Goal: Transaction & Acquisition: Purchase product/service

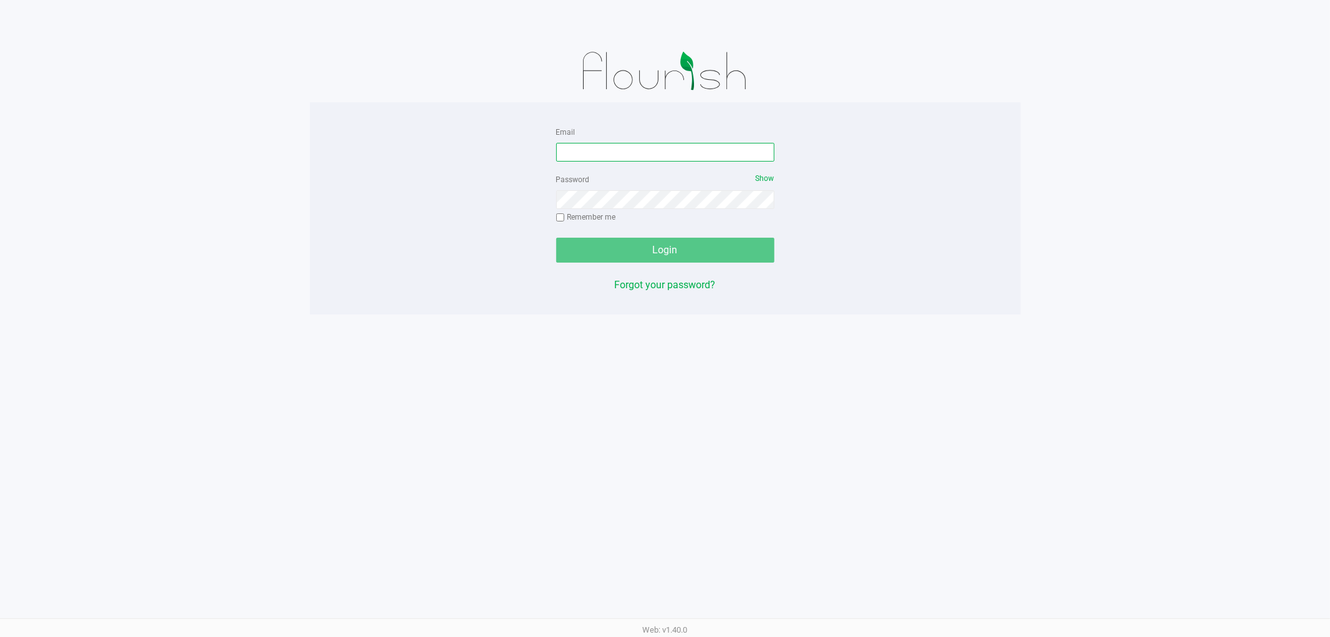
click at [601, 150] on input "Email" at bounding box center [665, 152] width 218 height 19
type input "[EMAIL_ADDRESS][DOMAIN_NAME]"
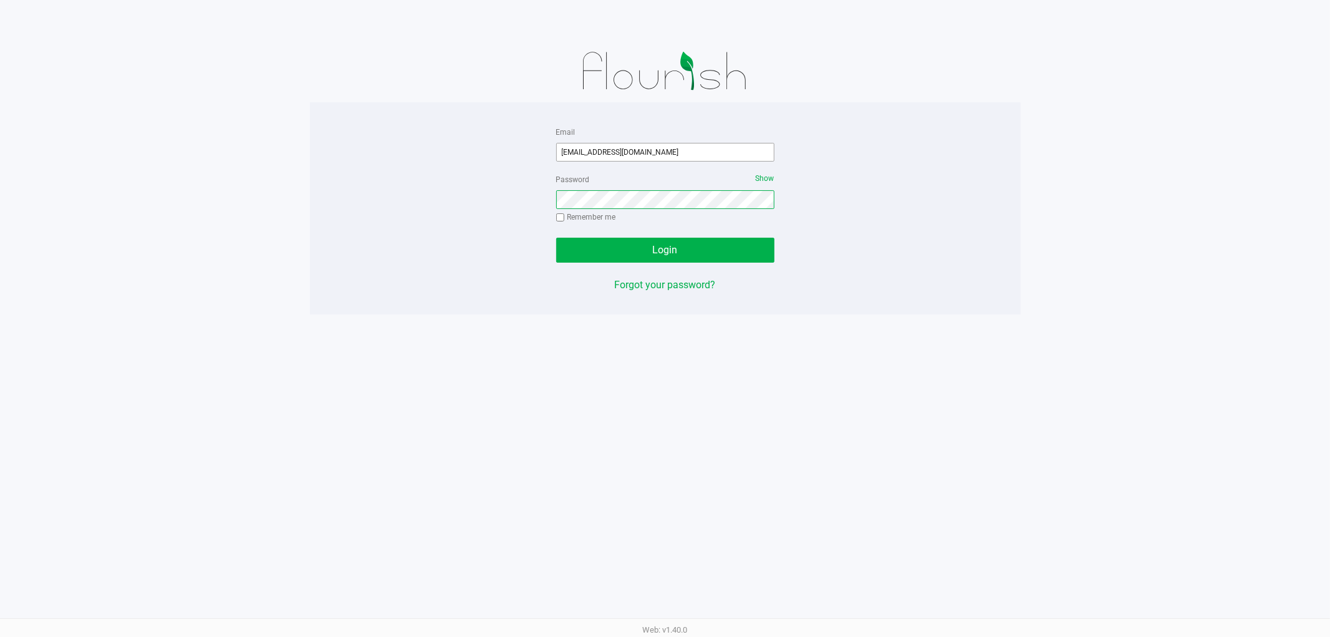
click at [556, 238] on button "Login" at bounding box center [665, 250] width 218 height 25
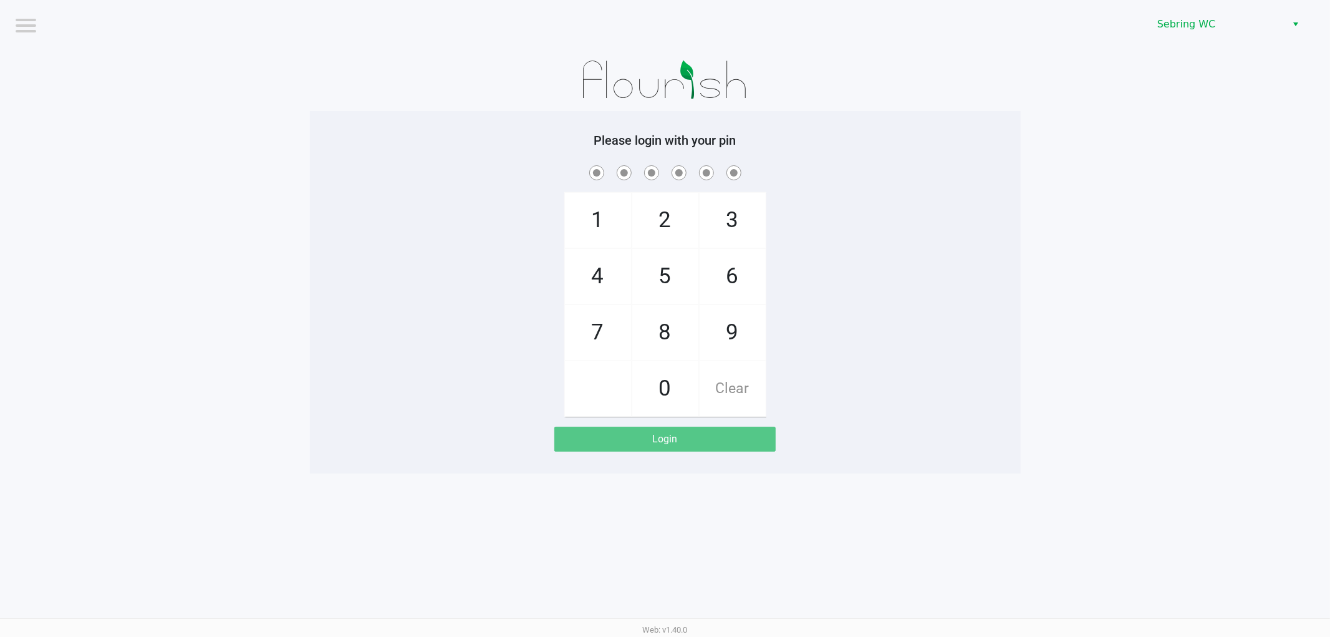
click at [491, 183] on div "1 4 7 2 5 8 0 3 6 9 Clear" at bounding box center [665, 290] width 711 height 254
checkbox input "true"
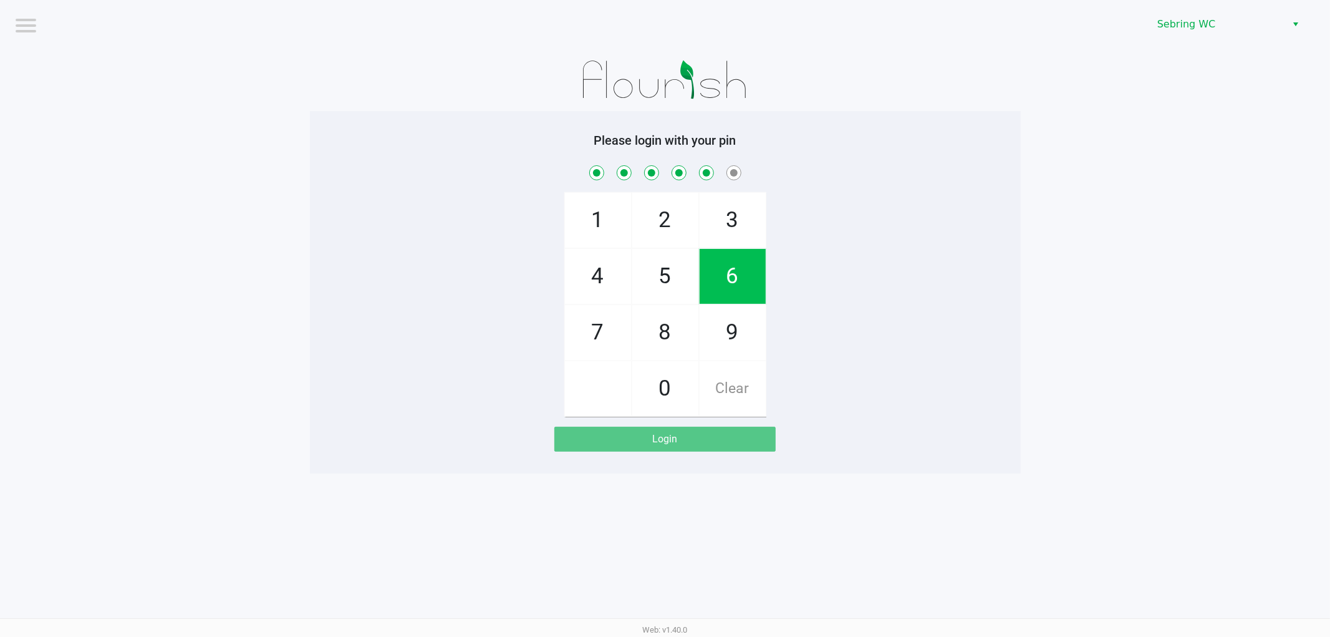
checkbox input "true"
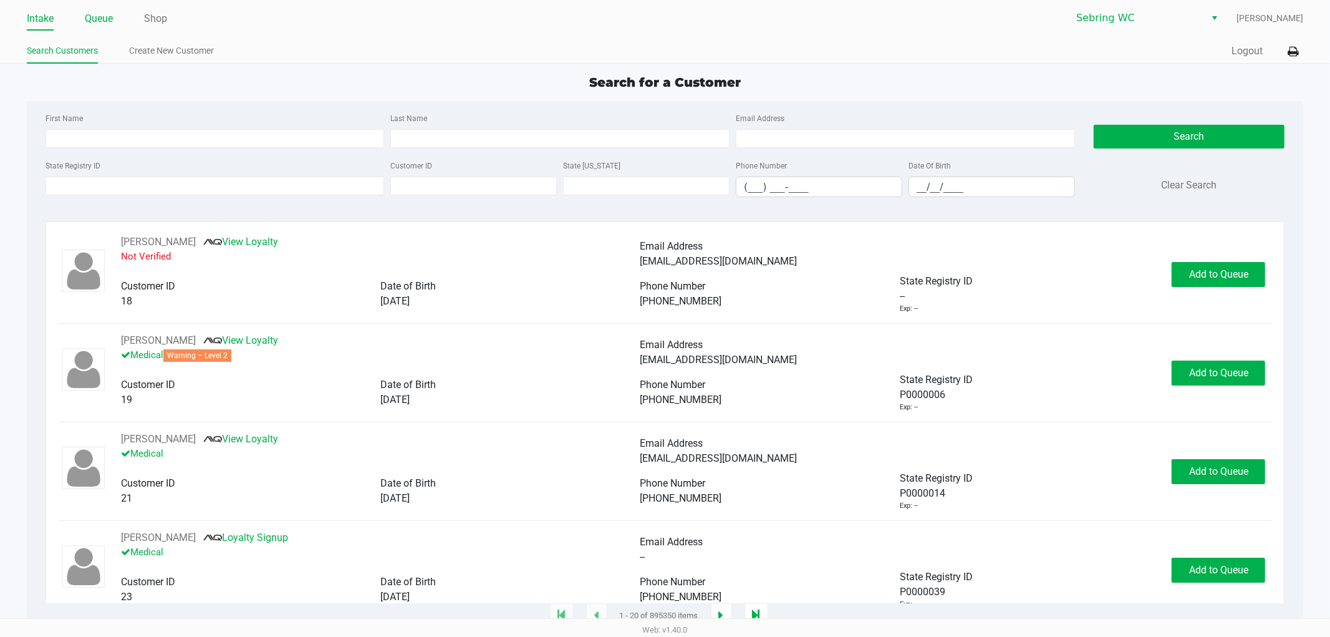
click at [95, 20] on link "Queue" at bounding box center [99, 18] width 28 height 17
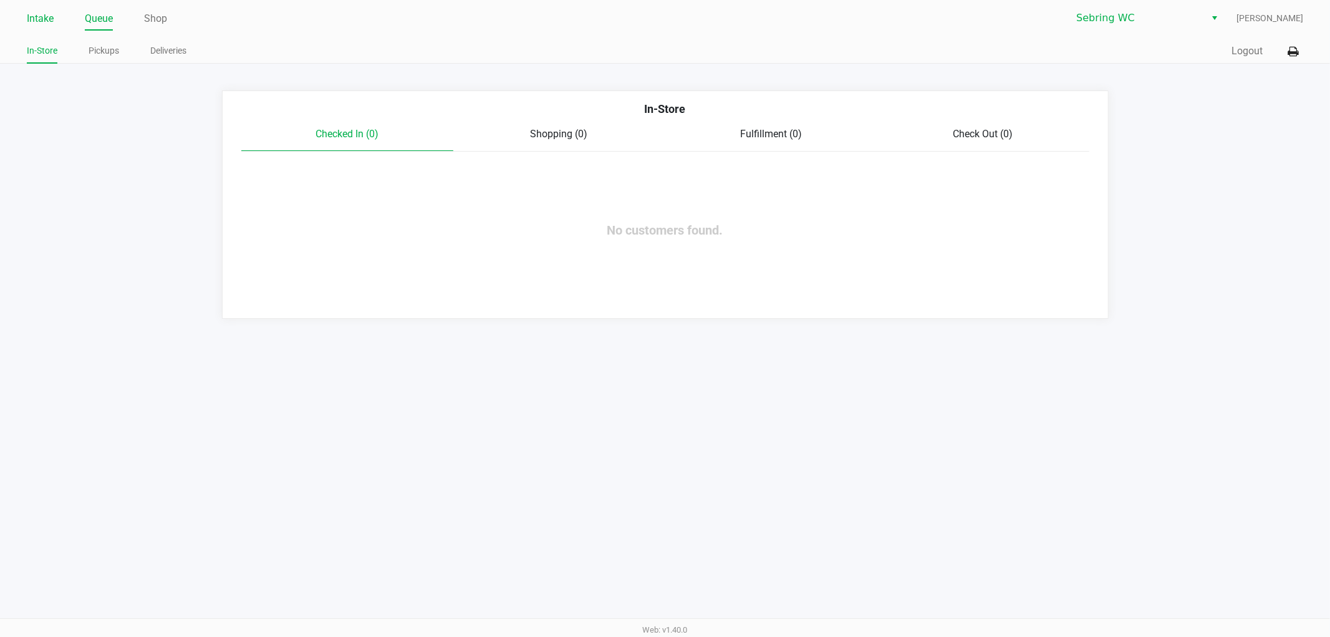
click at [42, 19] on link "Intake" at bounding box center [40, 18] width 27 height 17
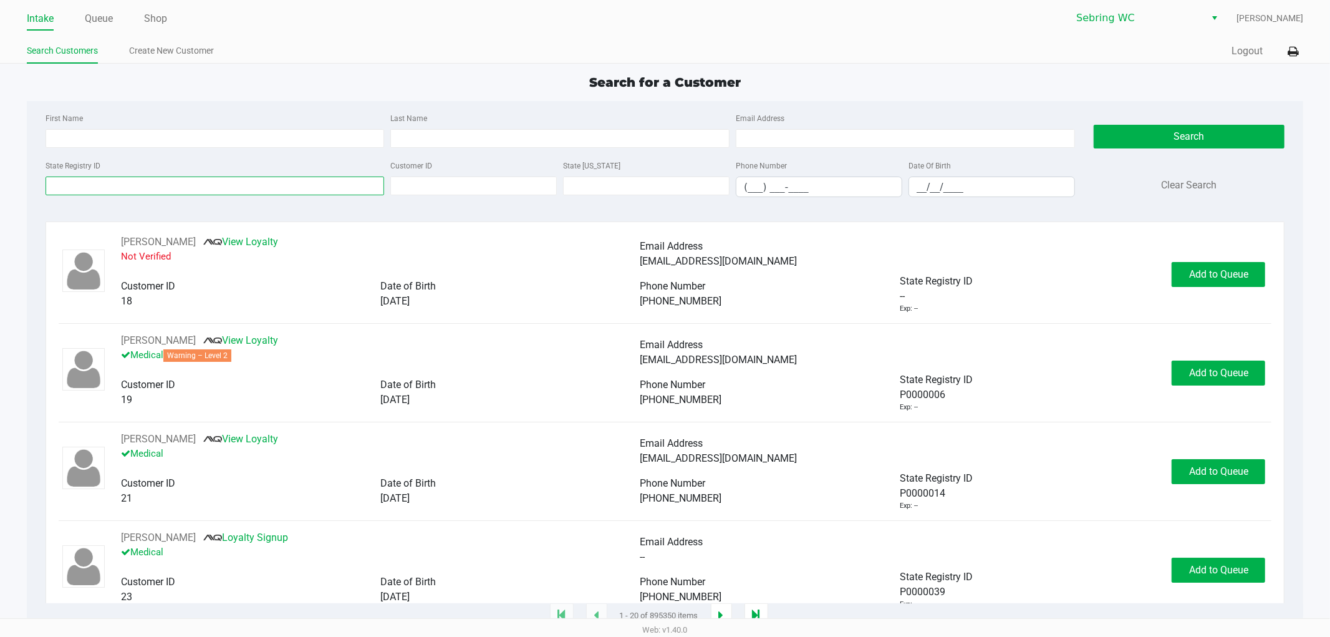
click at [92, 179] on input "State Registry ID" at bounding box center [215, 186] width 339 height 19
click at [324, 188] on input "State Registry ID" at bounding box center [215, 186] width 339 height 19
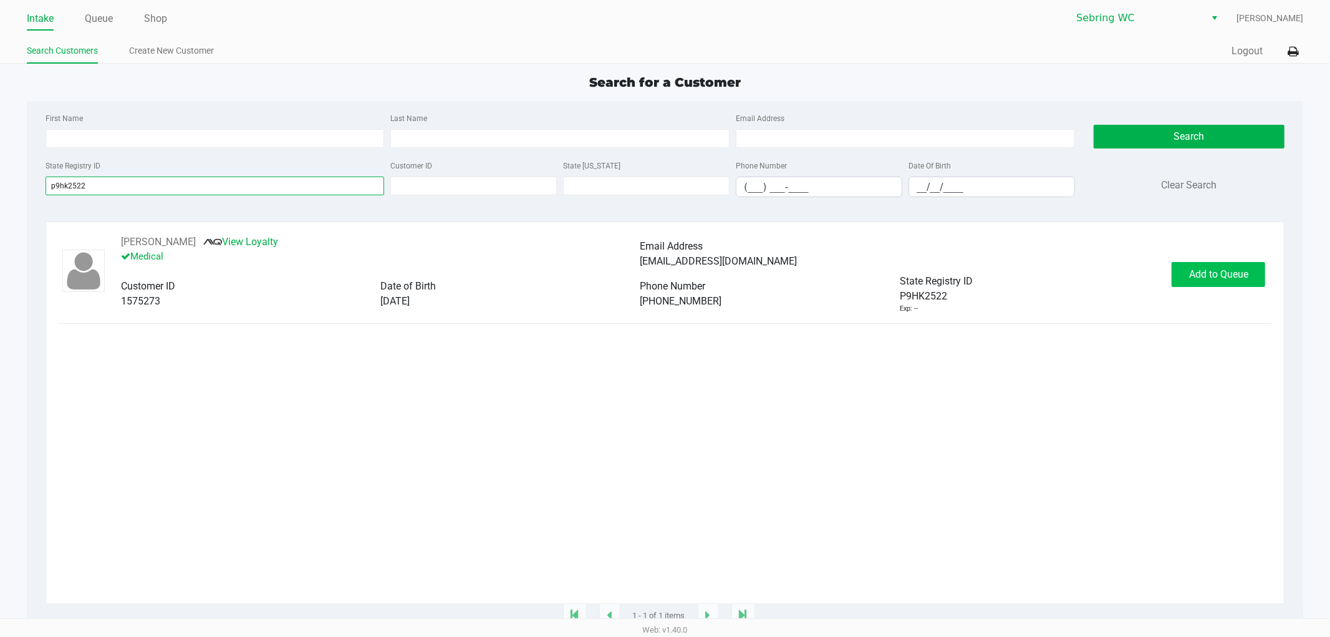
type input "p9hk2522"
click at [1208, 278] on span "Add to Queue" at bounding box center [1218, 274] width 59 height 12
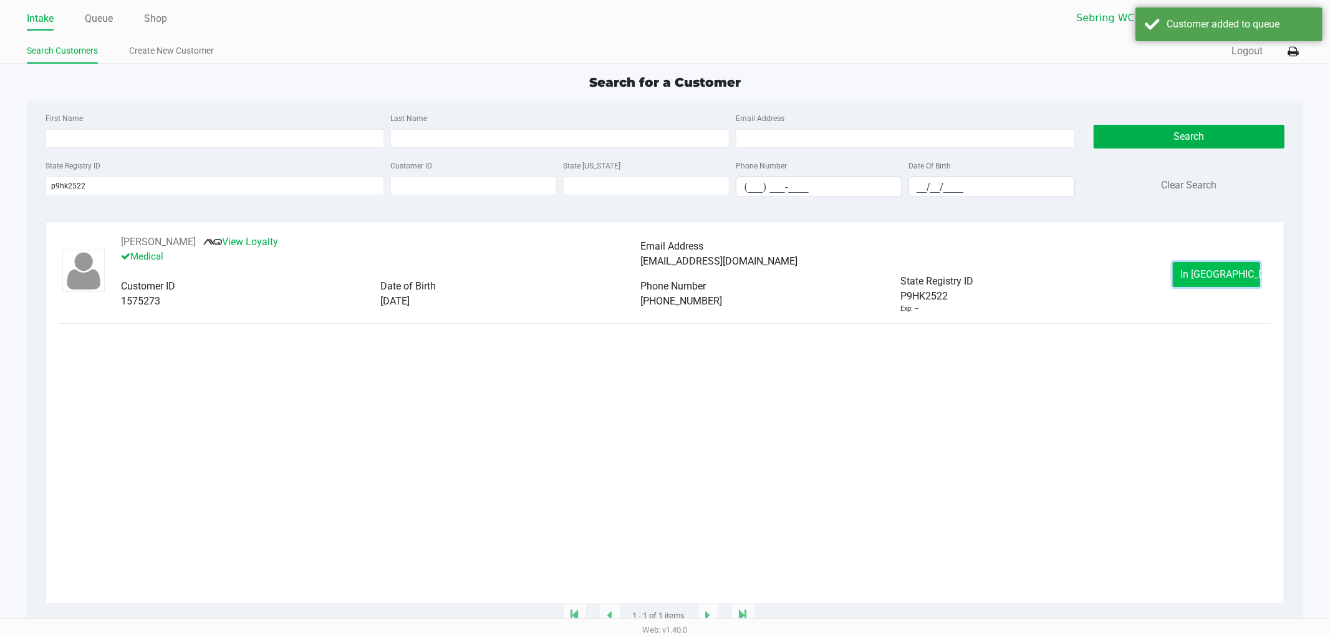
click at [1205, 269] on button "In [GEOGRAPHIC_DATA]" at bounding box center [1216, 274] width 87 height 25
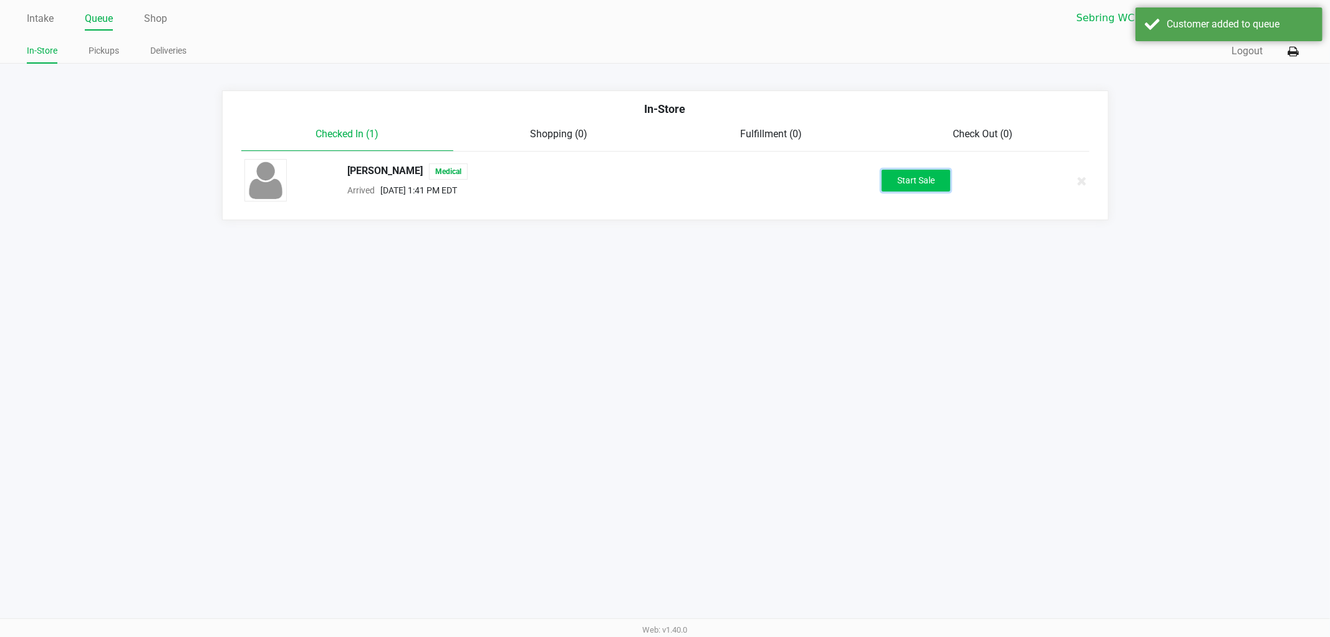
click at [911, 178] on button "Start Sale" at bounding box center [916, 181] width 69 height 22
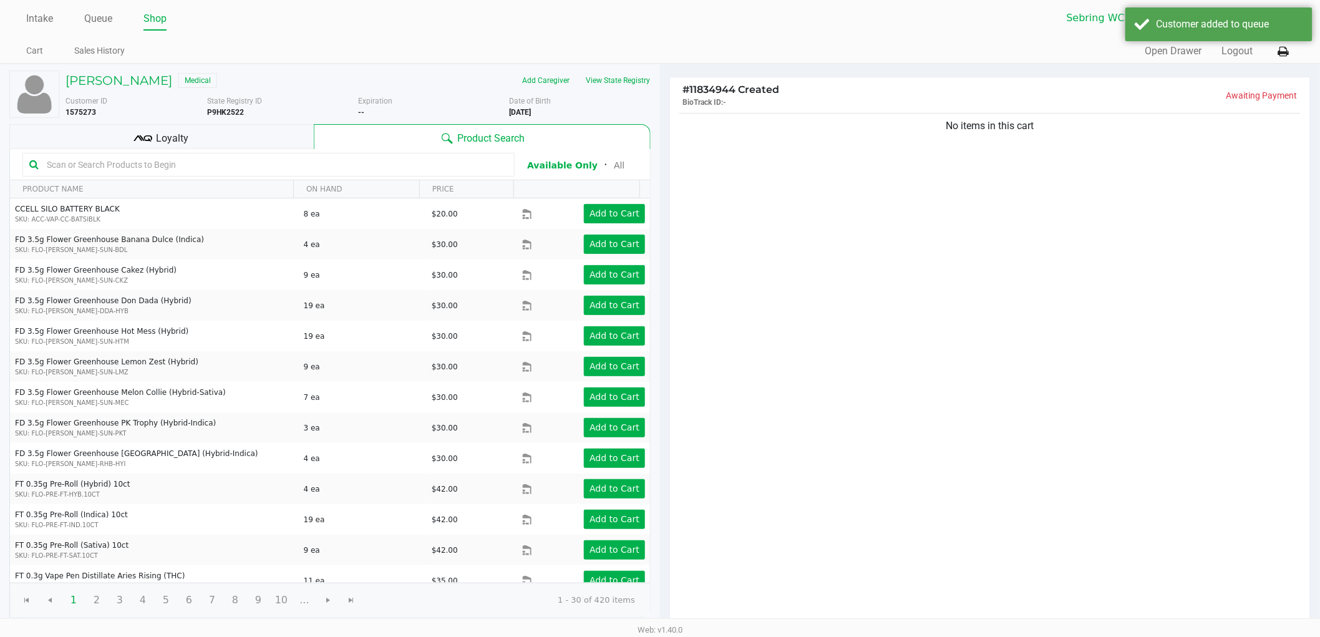
click at [277, 127] on div "Loyalty" at bounding box center [161, 136] width 304 height 25
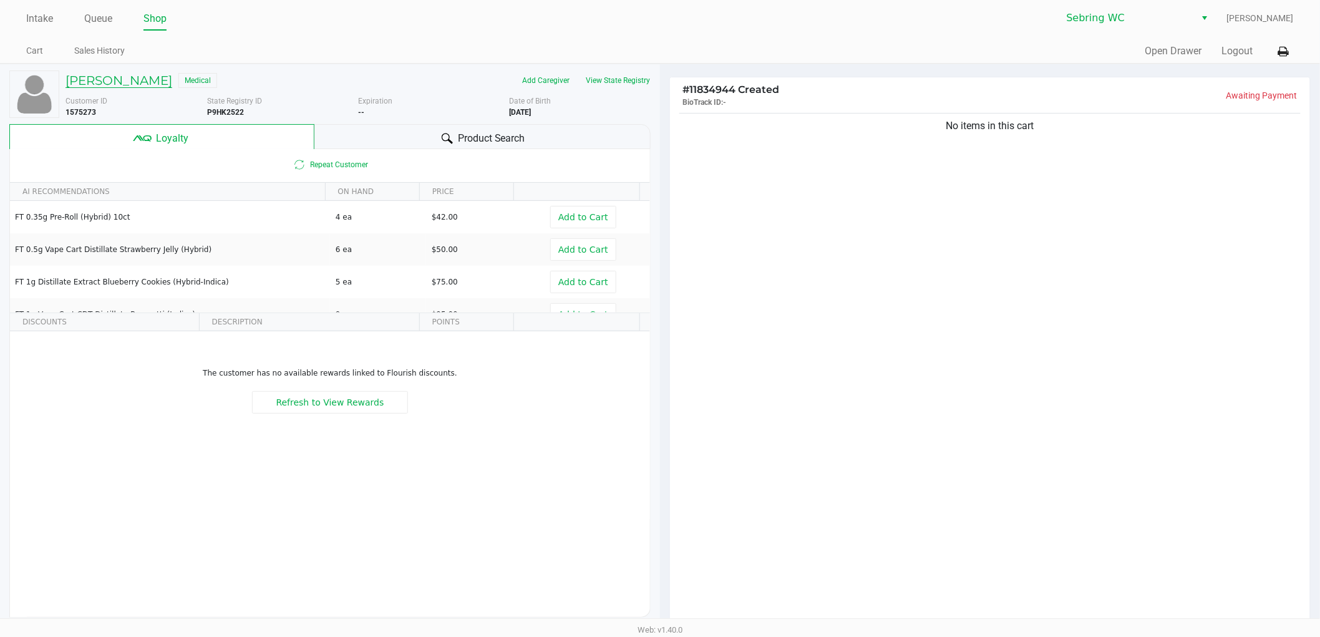
click at [104, 82] on h5 "[PERSON_NAME]" at bounding box center [118, 80] width 107 height 15
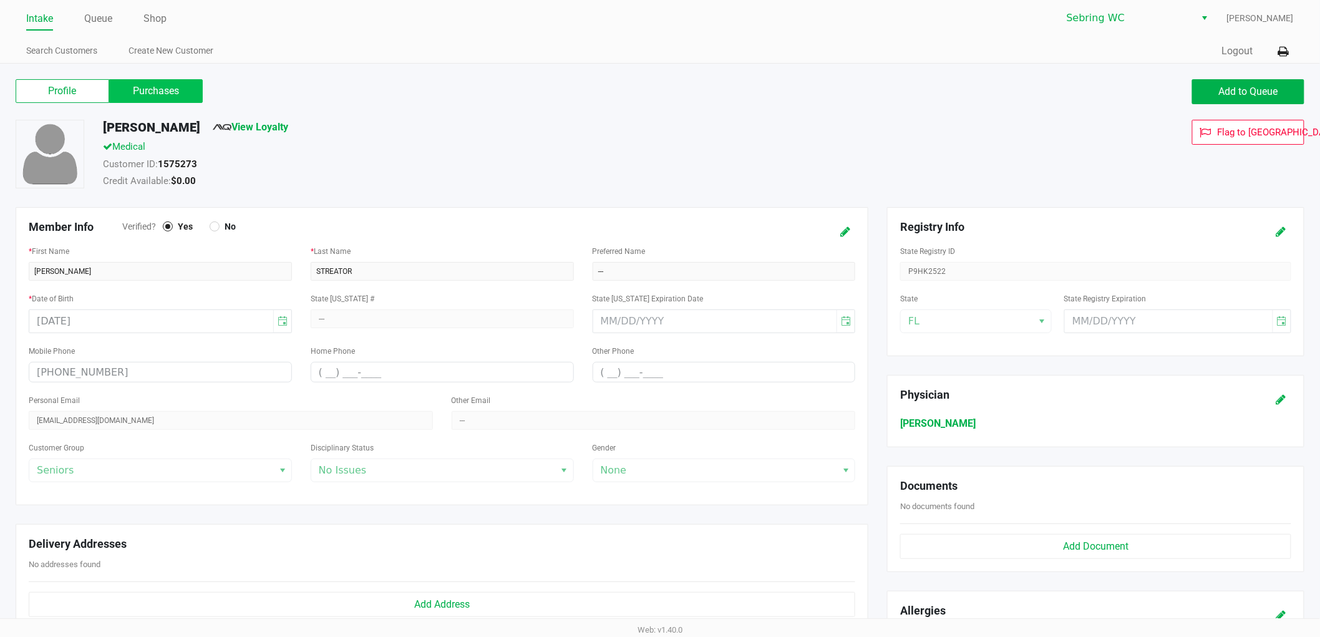
click at [176, 90] on label "Purchases" at bounding box center [156, 91] width 94 height 24
click at [0, 0] on 1 "Purchases" at bounding box center [0, 0] width 0 height 0
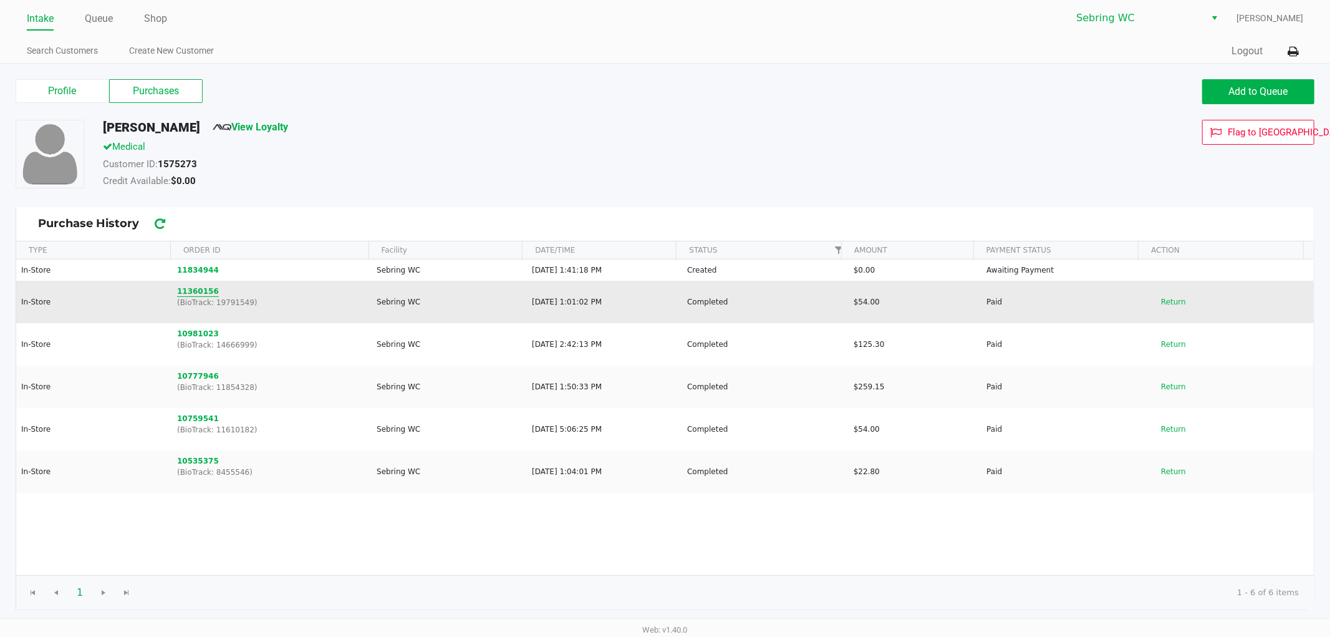
click at [204, 291] on button "11360156" at bounding box center [198, 291] width 42 height 11
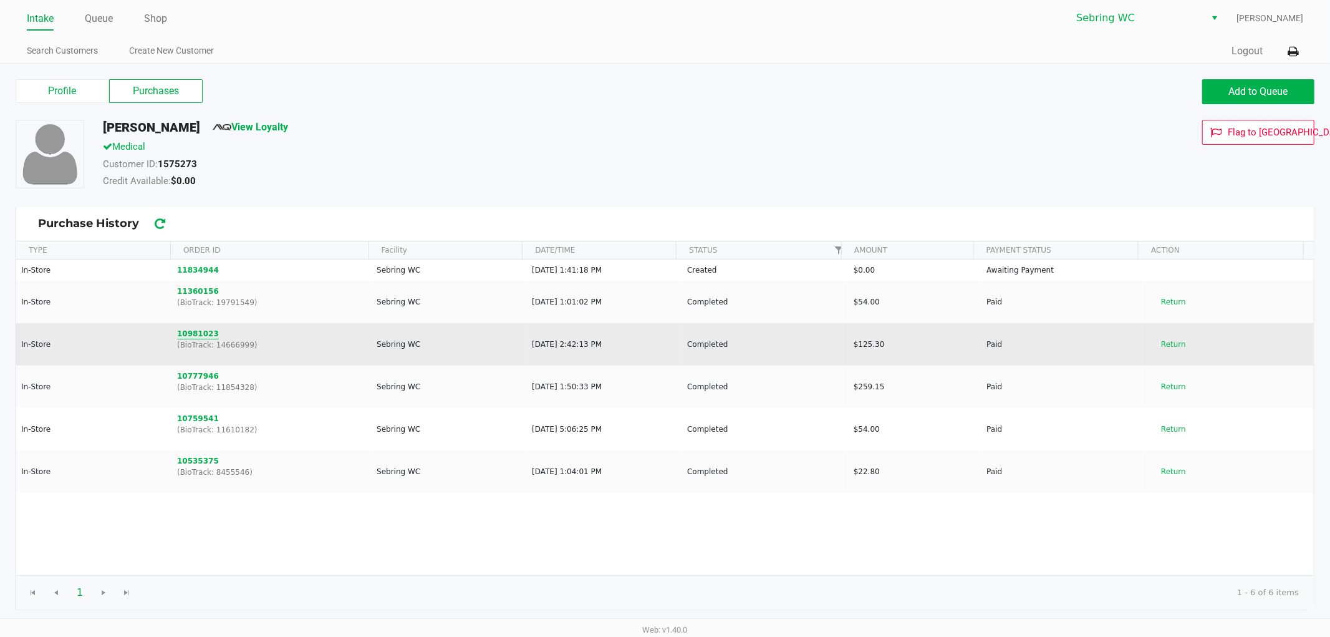
click at [185, 333] on button "10981023" at bounding box center [198, 333] width 42 height 11
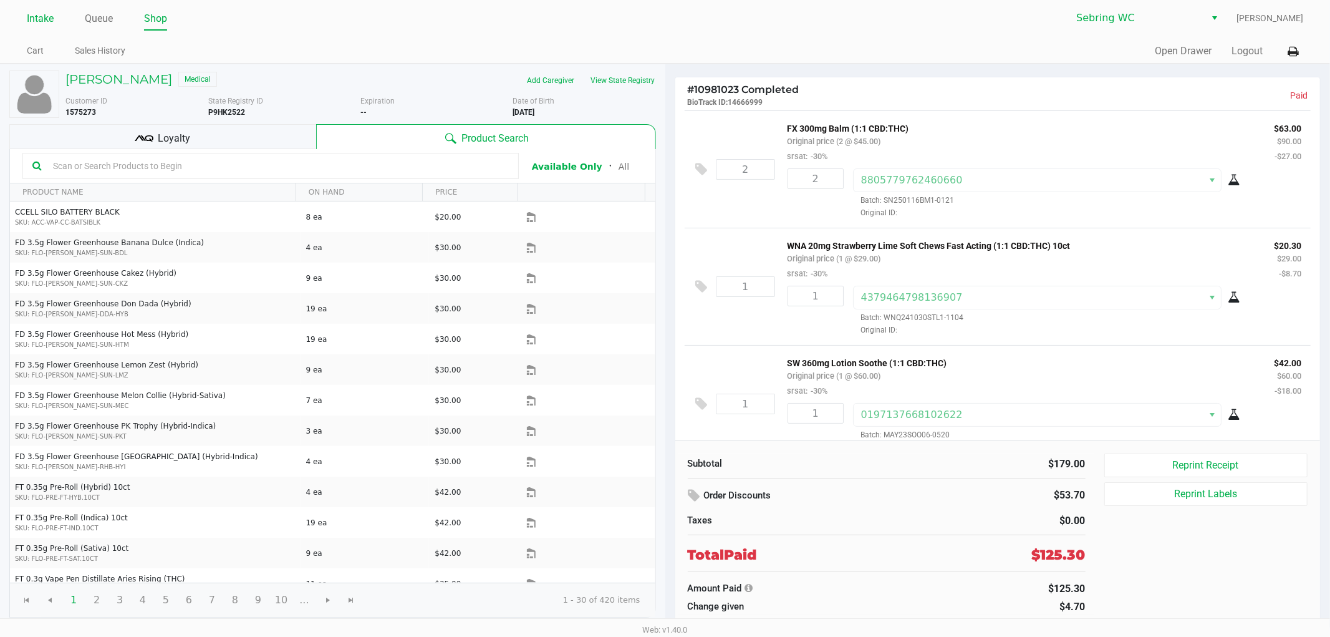
click at [48, 21] on link "Intake" at bounding box center [40, 18] width 27 height 17
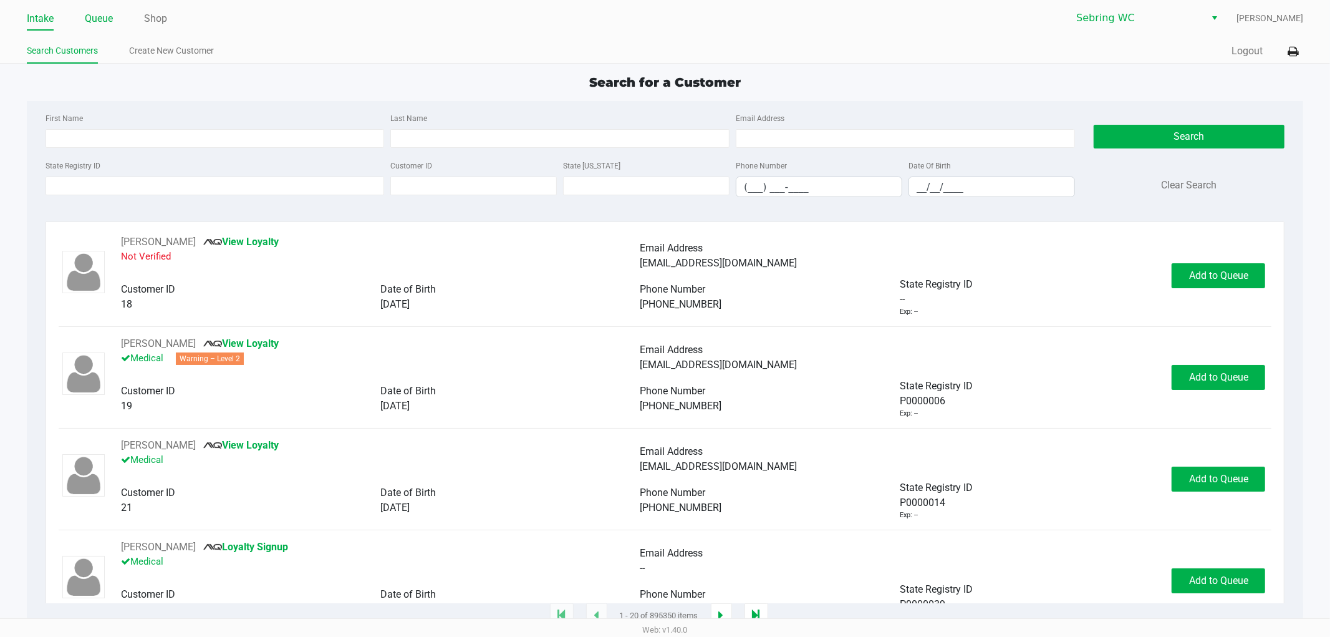
click at [100, 26] on link "Queue" at bounding box center [99, 18] width 28 height 17
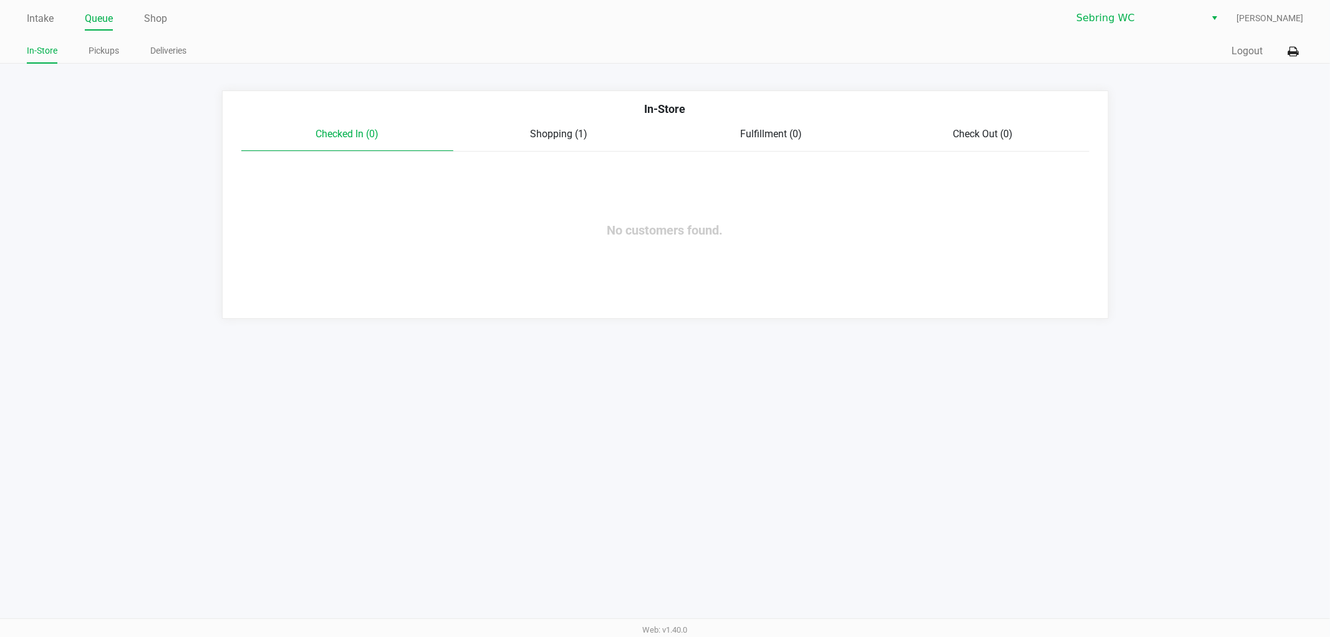
click at [556, 135] on span "Shopping (1)" at bounding box center [559, 134] width 57 height 12
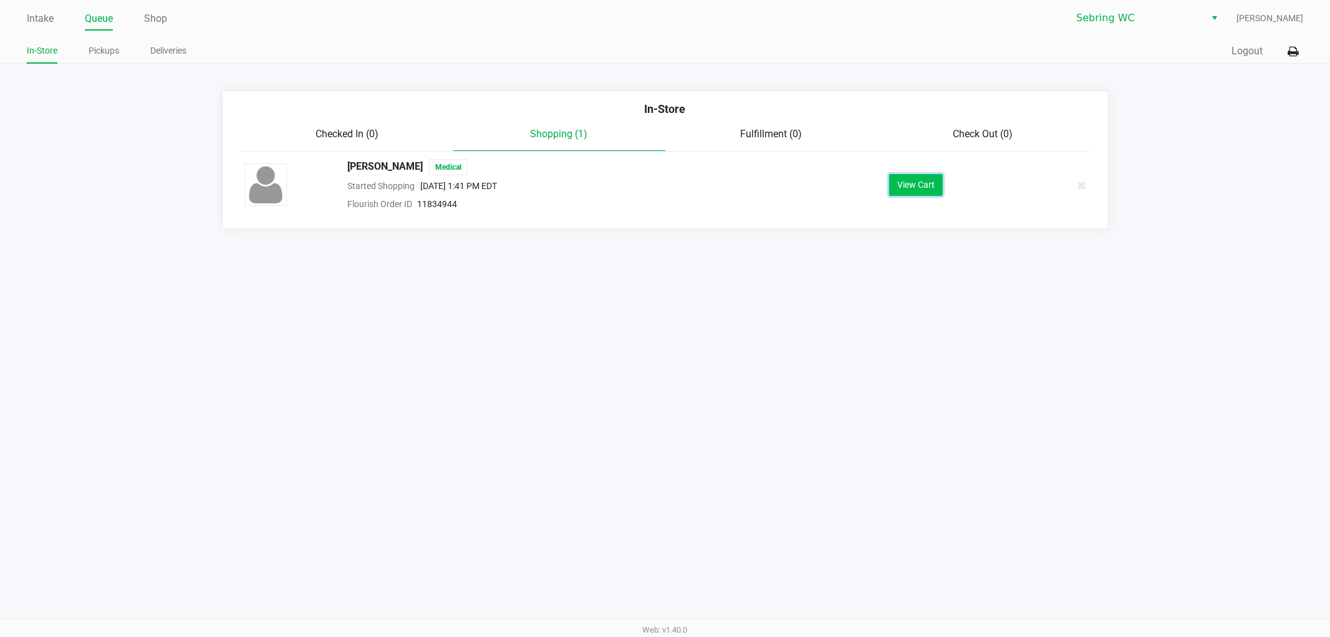
click at [914, 182] on button "View Cart" at bounding box center [916, 185] width 54 height 22
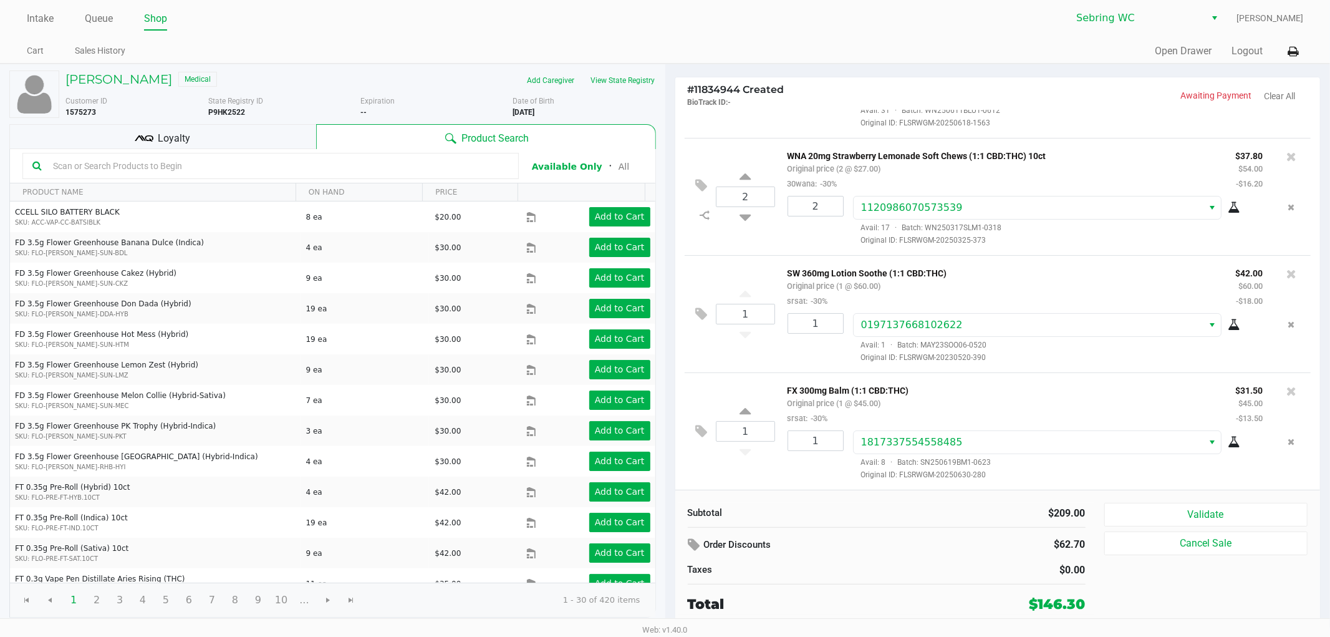
scroll to position [92, 0]
click at [1185, 506] on button "Validate" at bounding box center [1207, 515] width 204 height 24
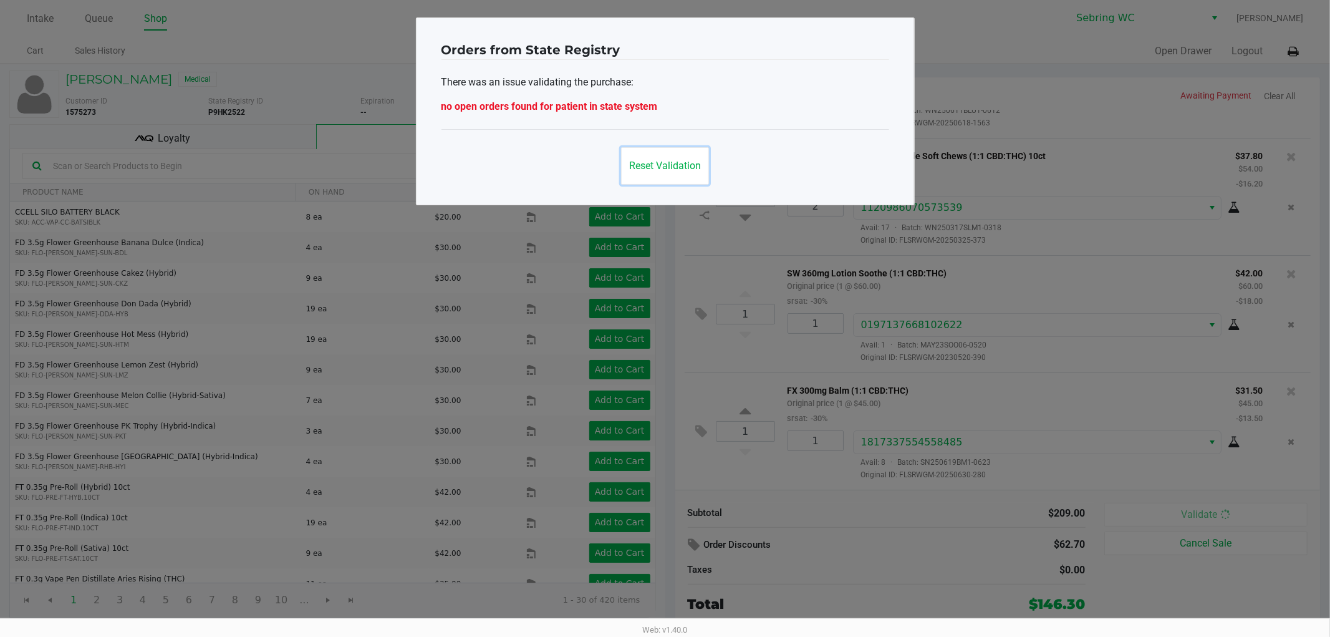
click at [700, 172] on button "Reset Validation" at bounding box center [665, 165] width 88 height 37
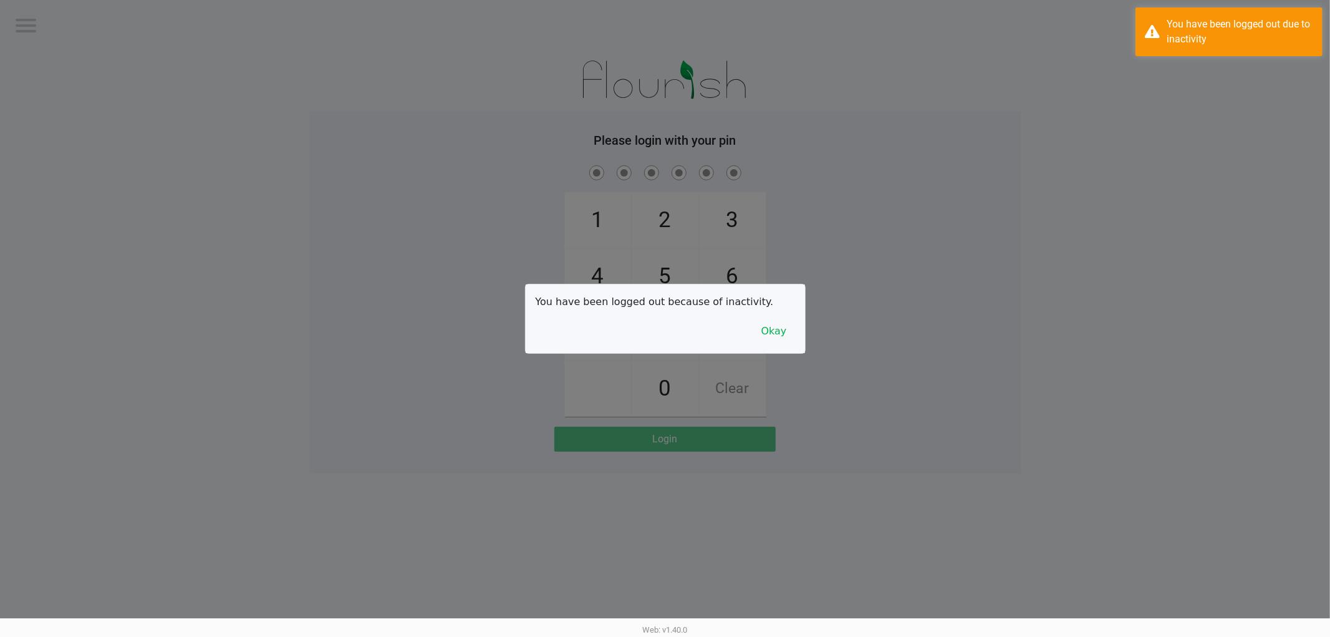
click at [298, 257] on div at bounding box center [665, 318] width 1330 height 637
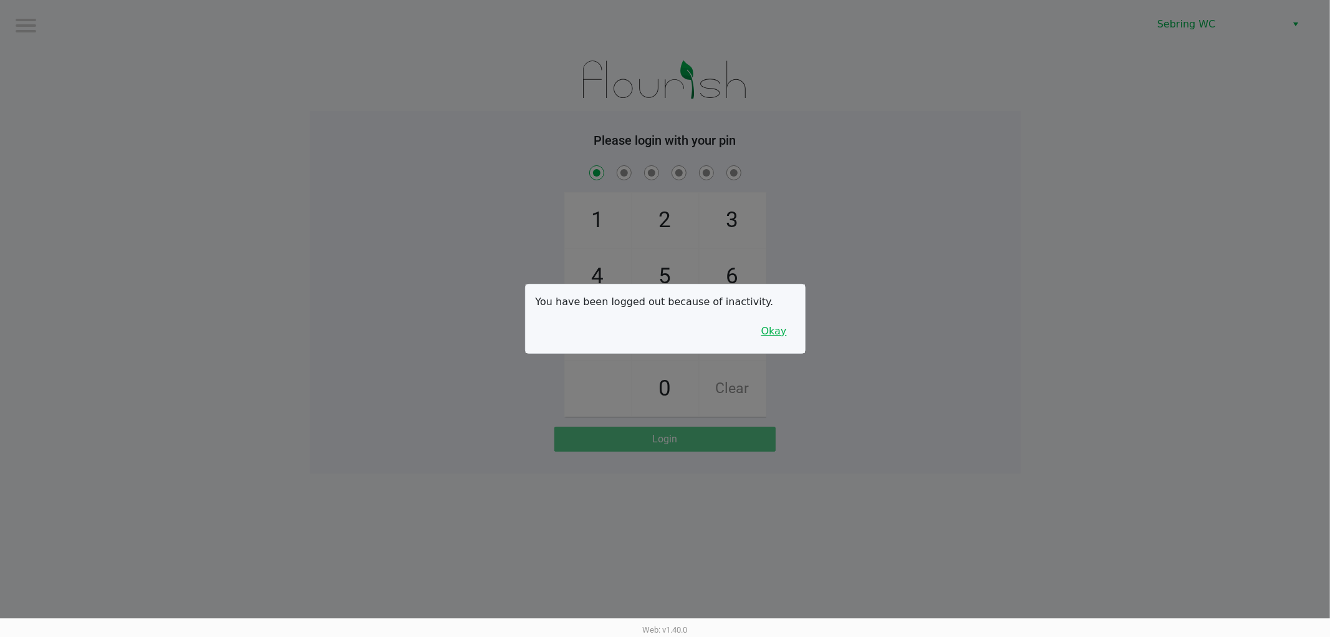
click at [784, 337] on button "Okay" at bounding box center [774, 331] width 42 height 24
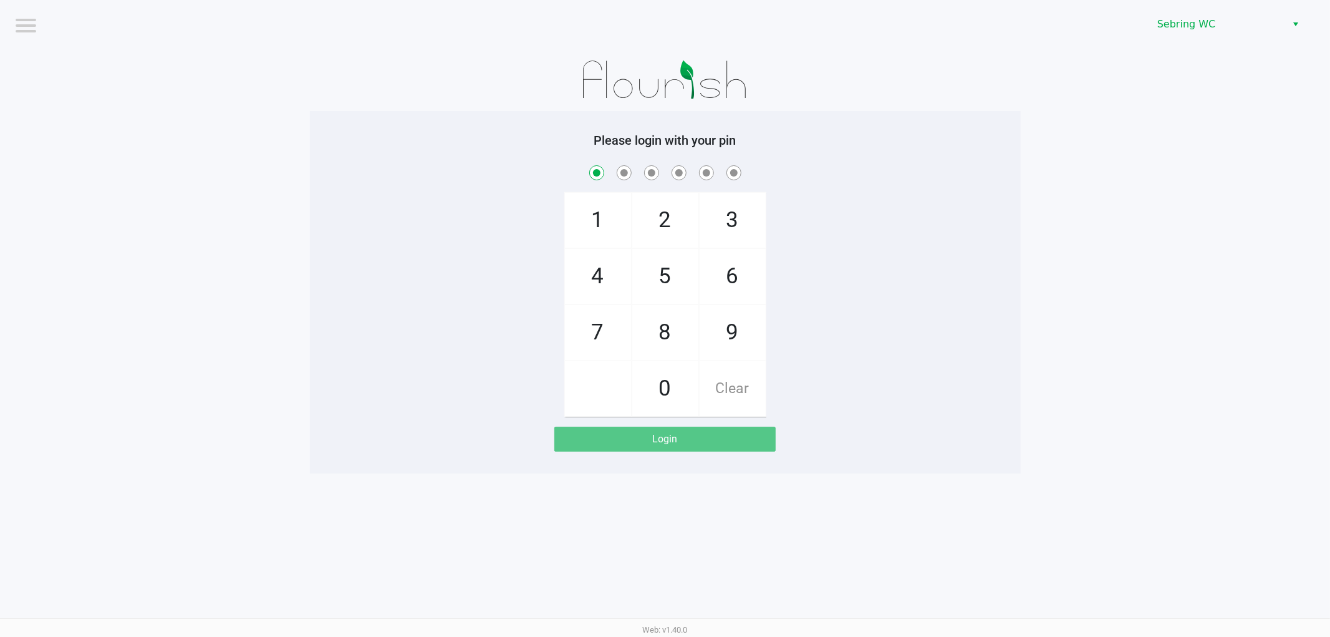
drag, startPoint x: 737, startPoint y: 394, endPoint x: 602, endPoint y: 7, distance: 409.7
click at [738, 394] on span "Clear" at bounding box center [733, 388] width 66 height 55
click at [1229, 162] on app-pos-login-wrapper "Logout [PERSON_NAME] Please login with your pin 1 4 7 2 5 8 0 3 6 9 Clear Login" at bounding box center [665, 236] width 1330 height 473
checkbox input "true"
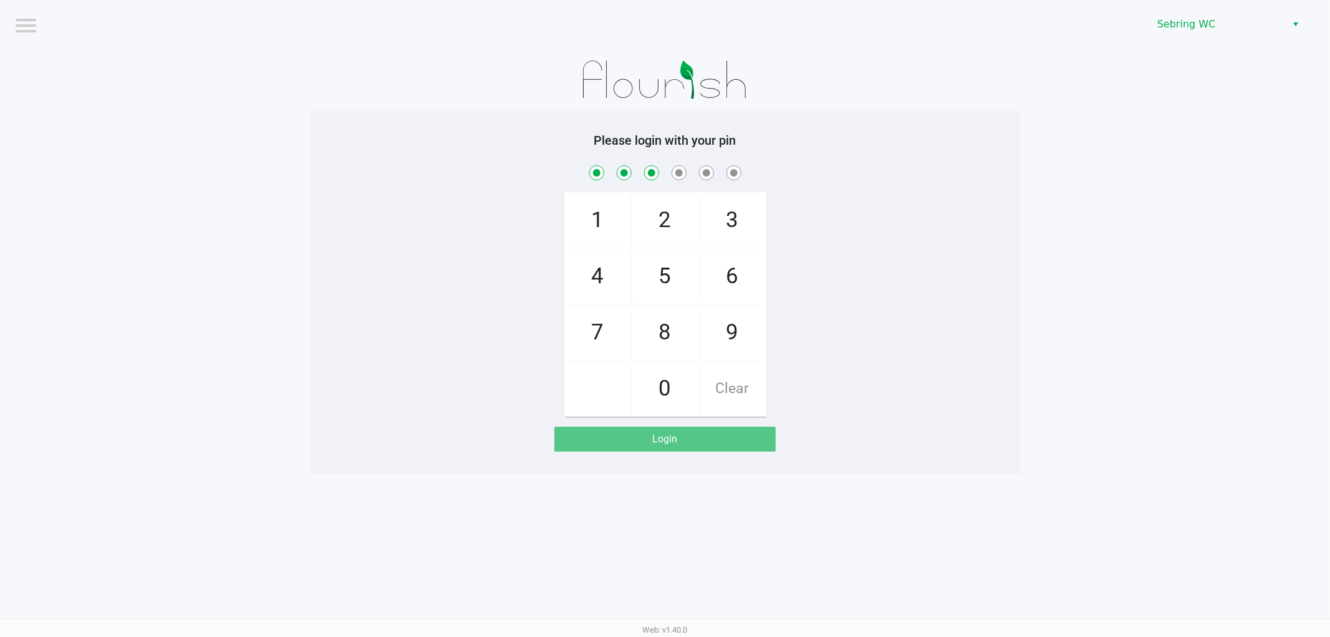
checkbox input "true"
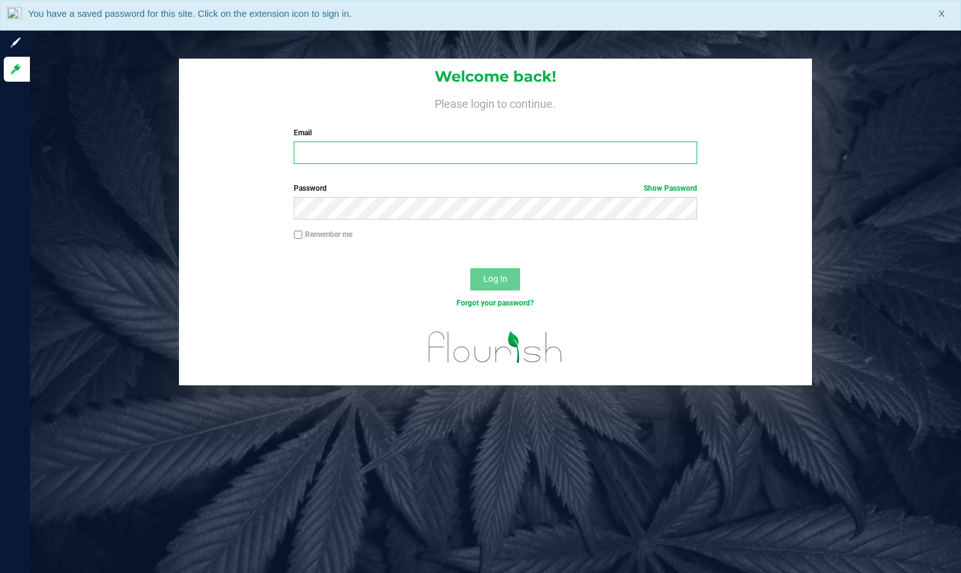
click at [320, 160] on input "Email" at bounding box center [496, 153] width 404 height 22
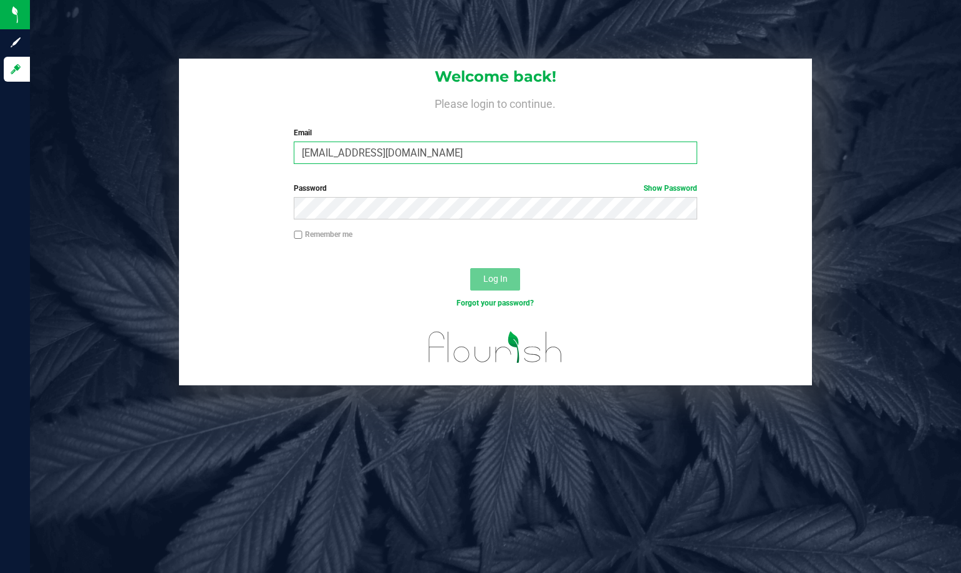
type input "[EMAIL_ADDRESS][DOMAIN_NAME]"
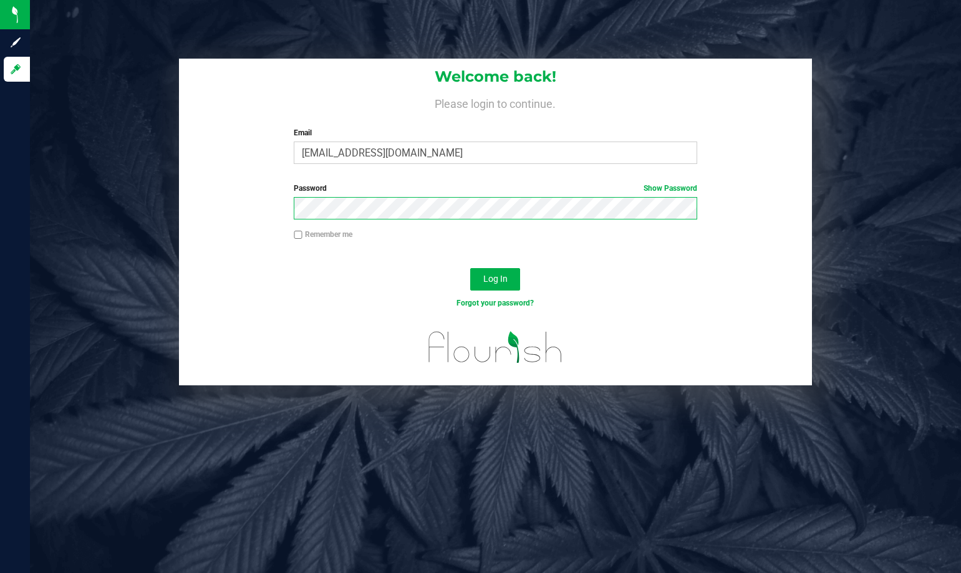
click at [470, 268] on button "Log In" at bounding box center [495, 279] width 50 height 22
